Goal: Check status

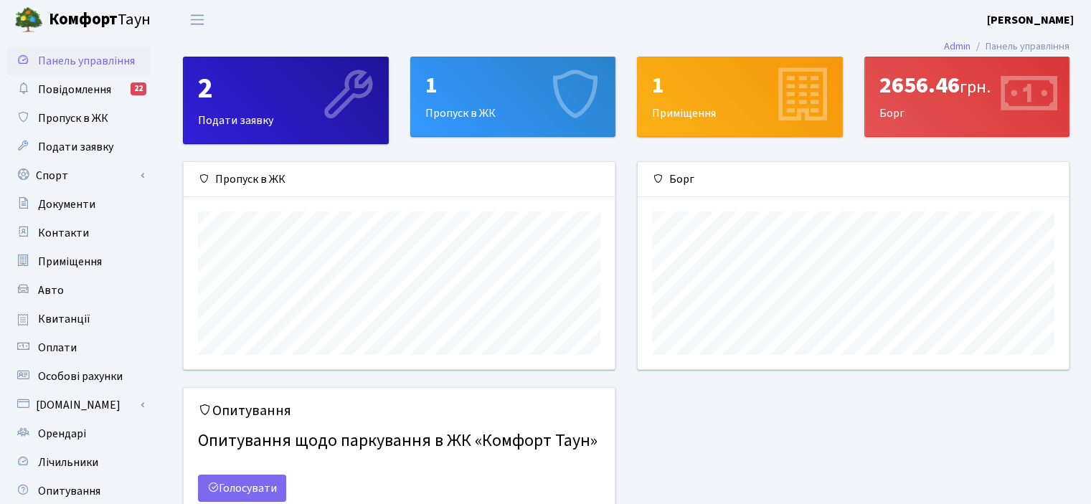
scroll to position [207, 430]
click at [909, 102] on div "2656.46 грн. [GEOGRAPHIC_DATA]" at bounding box center [967, 96] width 204 height 79
click at [889, 111] on div "2656.46 грн. [GEOGRAPHIC_DATA]" at bounding box center [967, 96] width 204 height 79
click at [52, 339] on link "Оплати" at bounding box center [78, 348] width 143 height 29
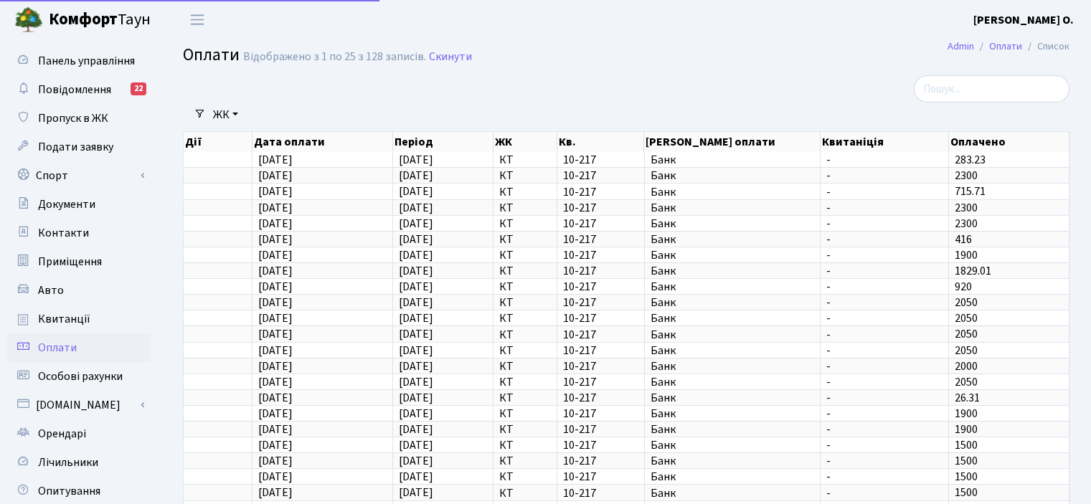
select select "25"
click at [70, 318] on span "Квитанції" at bounding box center [64, 319] width 52 height 16
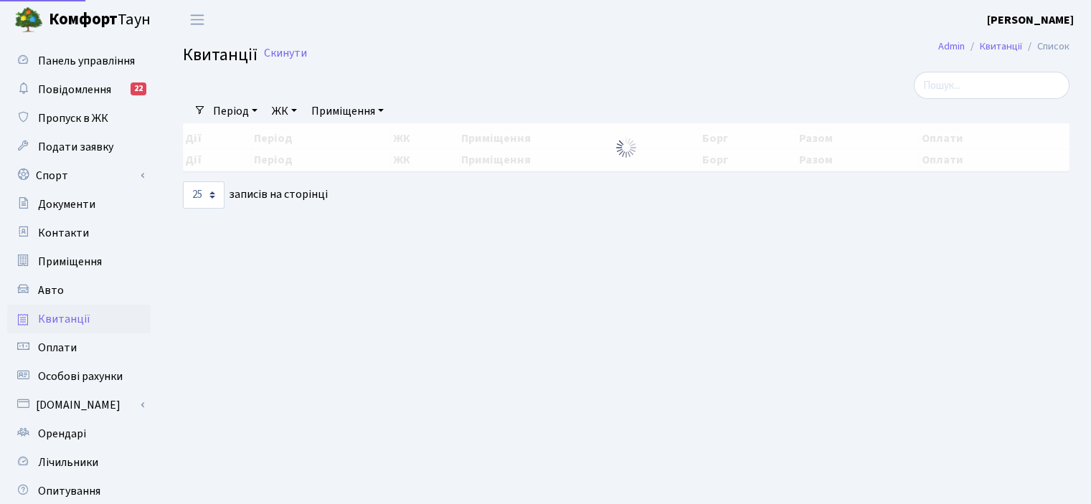
select select "25"
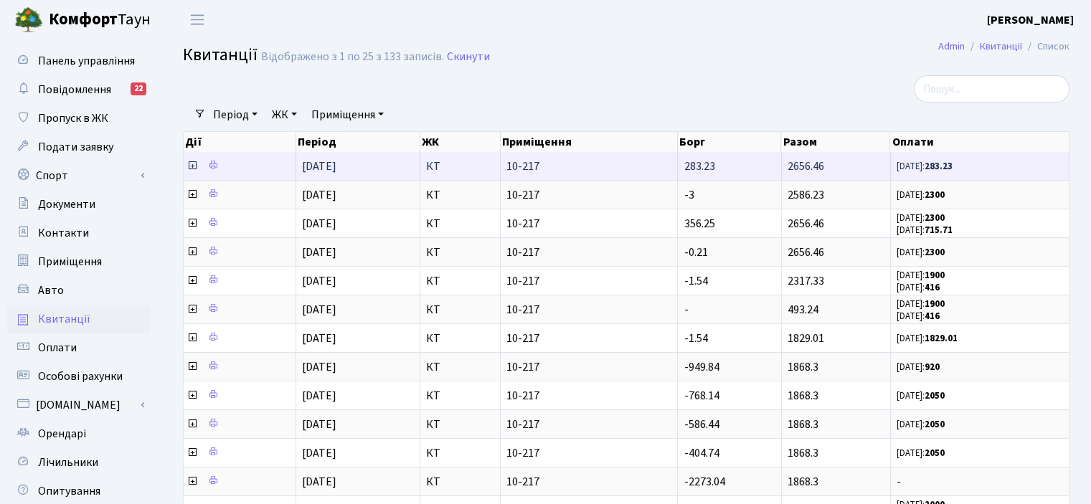
click at [191, 163] on icon at bounding box center [191, 165] width 11 height 11
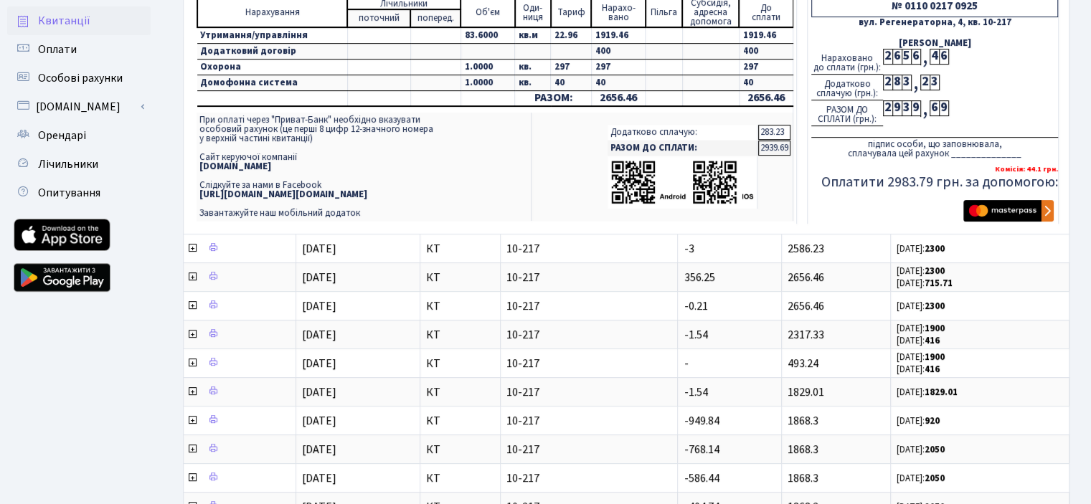
scroll to position [359, 0]
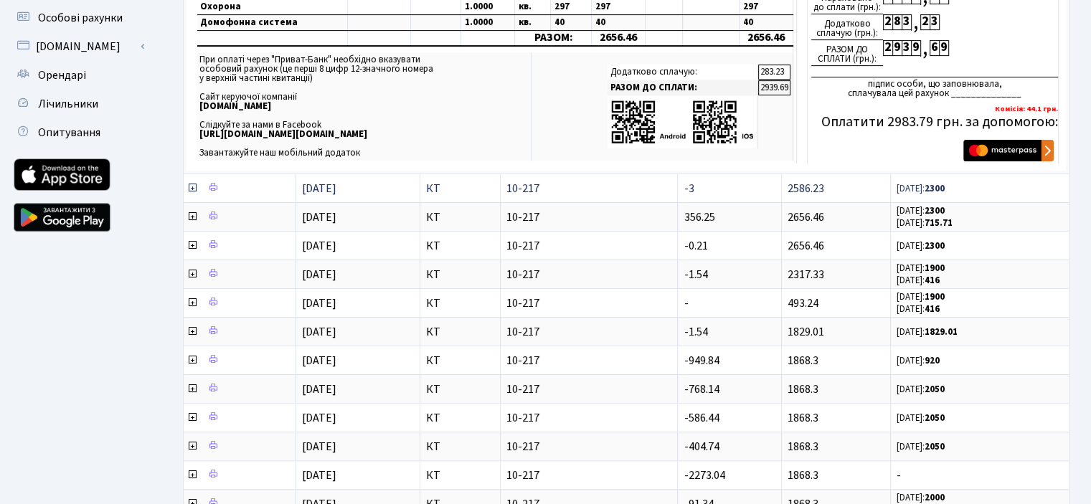
click at [192, 186] on icon at bounding box center [191, 187] width 11 height 11
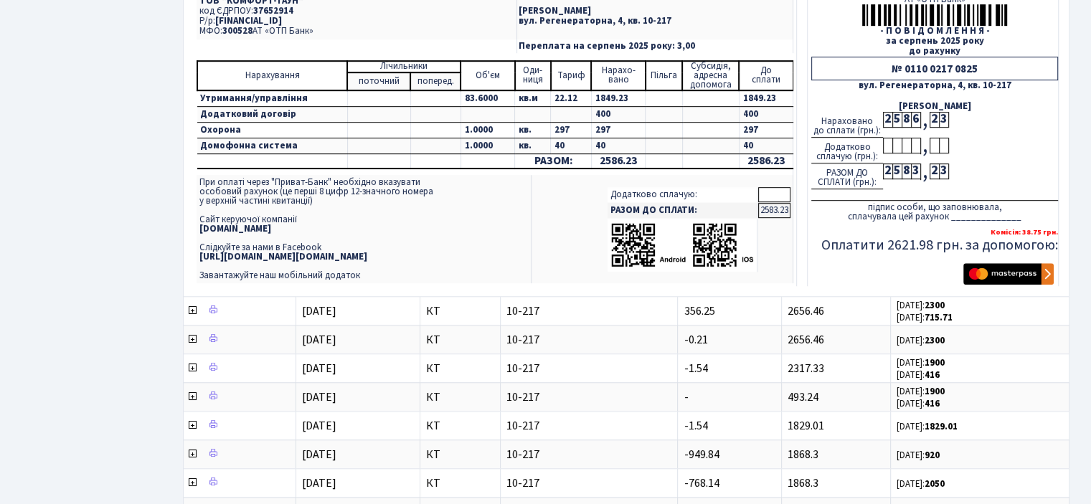
scroll to position [717, 0]
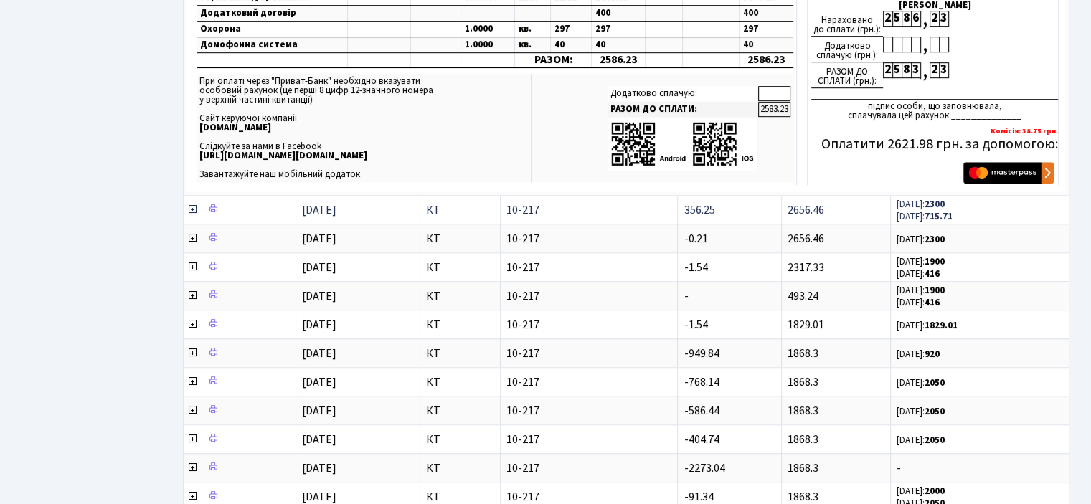
click at [191, 204] on icon at bounding box center [191, 209] width 11 height 11
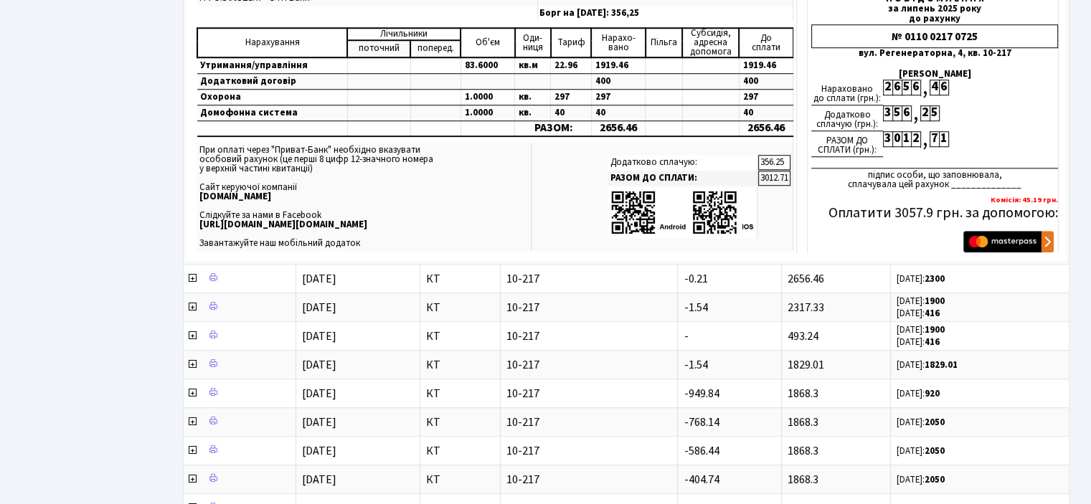
scroll to position [1076, 0]
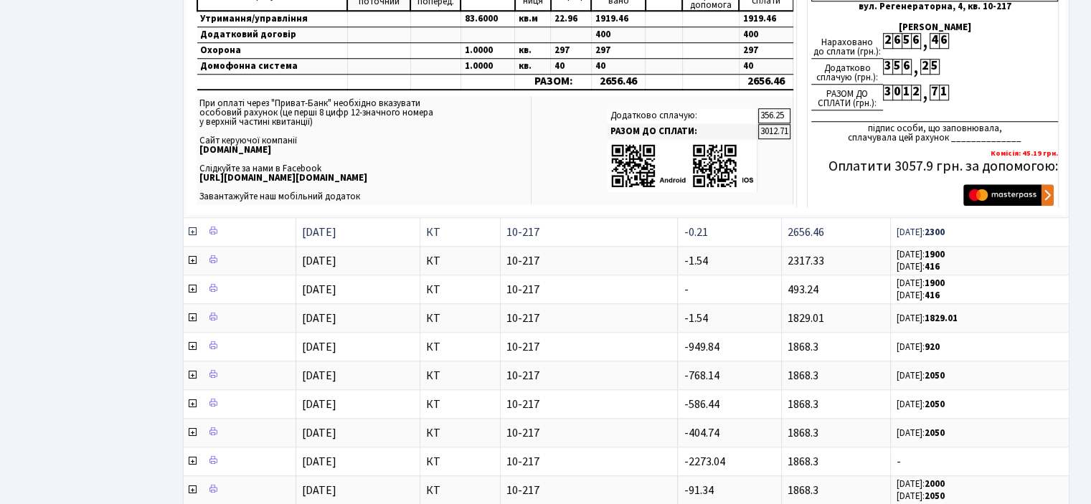
click at [191, 226] on icon at bounding box center [191, 231] width 11 height 11
